Goal: Task Accomplishment & Management: Manage account settings

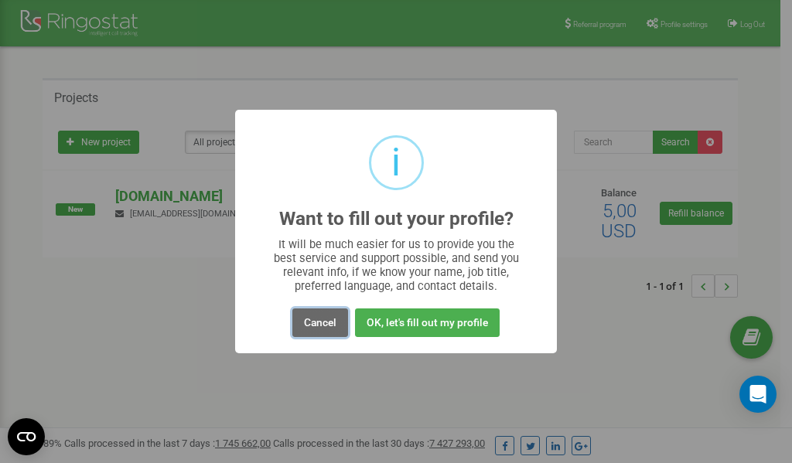
click at [317, 320] on button "Cancel" at bounding box center [320, 322] width 56 height 29
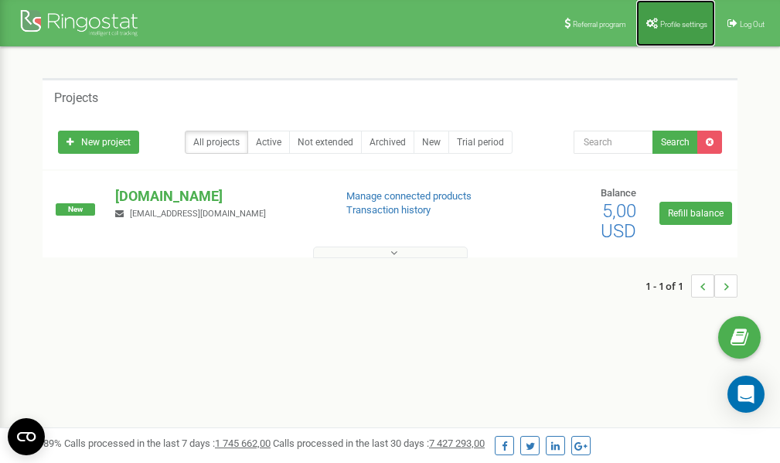
click at [670, 26] on span "Profile settings" at bounding box center [683, 24] width 47 height 9
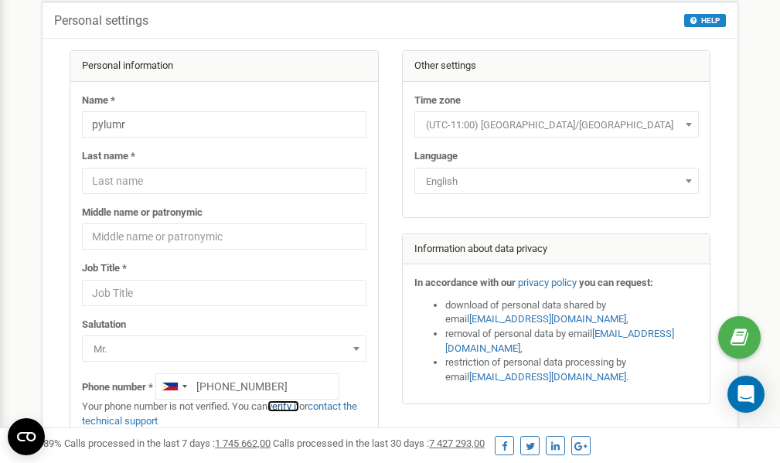
click at [290, 406] on link "verify it" at bounding box center [284, 406] width 32 height 12
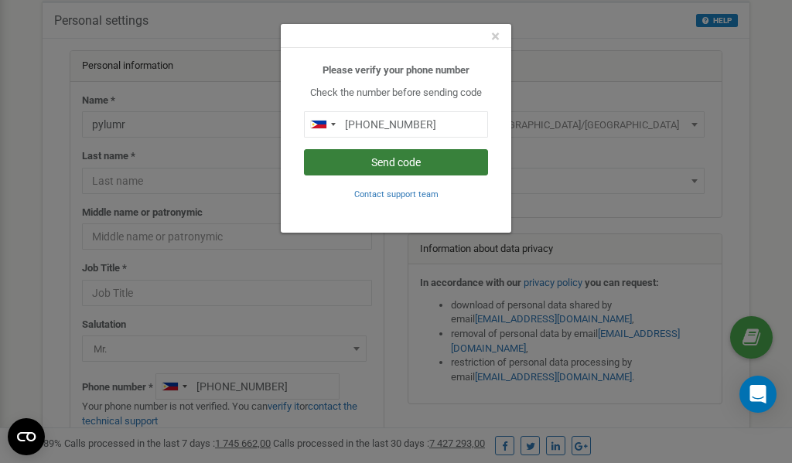
click at [403, 159] on button "Send code" at bounding box center [396, 162] width 184 height 26
